Goal: Information Seeking & Learning: Learn about a topic

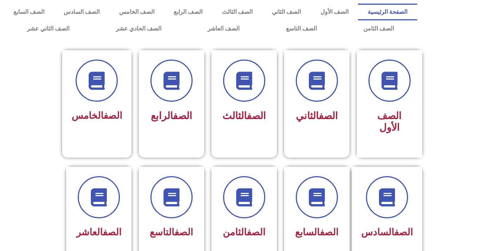
scroll to position [151, 0]
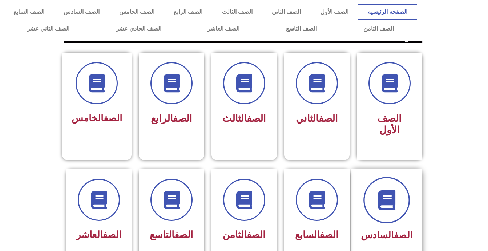
click at [397, 190] on icon at bounding box center [387, 200] width 20 height 20
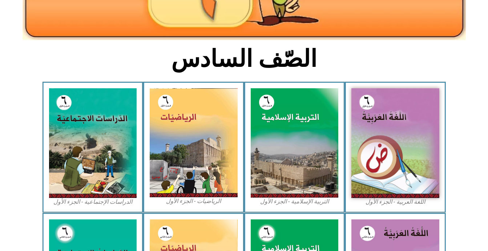
scroll to position [126, 0]
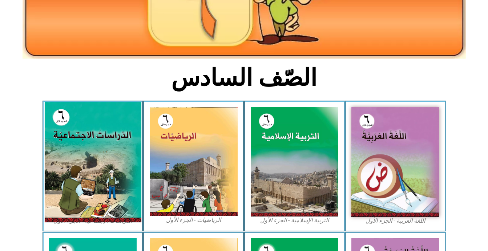
click at [94, 141] on img at bounding box center [92, 162] width 97 height 121
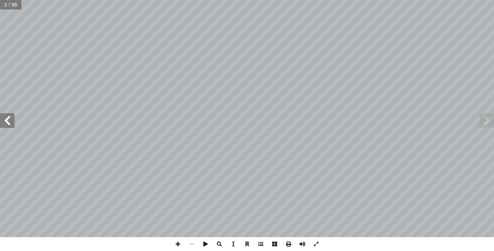
click at [261, 244] on span at bounding box center [261, 244] width 14 height 14
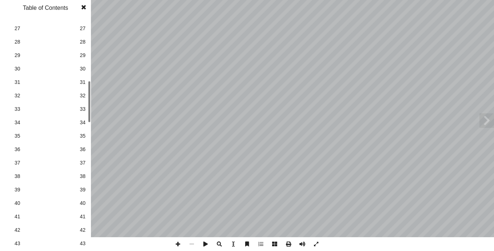
click at [86, 117] on div "1 1 2 2 3 3 4 4 5 5 6 6 7 7 8 8 9 9 10 10 11 11 12 12 13 13 14 14 15 15 16 16 1…" at bounding box center [45, 134] width 91 height 233
click at [83, 122] on span "34" at bounding box center [83, 121] width 6 height 8
click at [81, 4] on span at bounding box center [83, 7] width 13 height 15
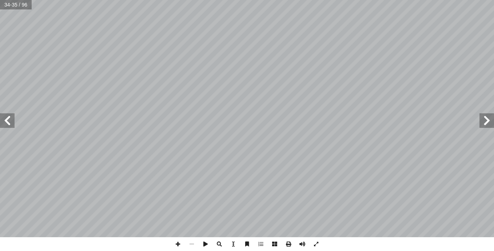
click at [7, 122] on span at bounding box center [7, 120] width 15 height 15
click at [175, 245] on span at bounding box center [178, 244] width 14 height 14
